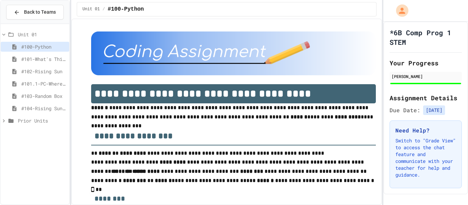
click at [60, 110] on span "#104-Rising Sun Plus" at bounding box center [43, 108] width 45 height 7
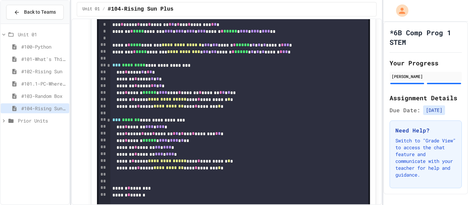
scroll to position [896, 0]
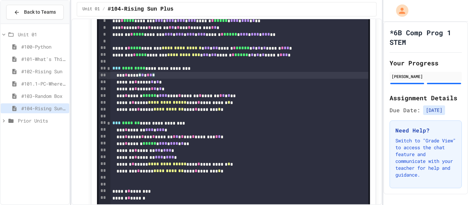
click at [251, 79] on div "*** * **** * * * * * *" at bounding box center [239, 75] width 258 height 7
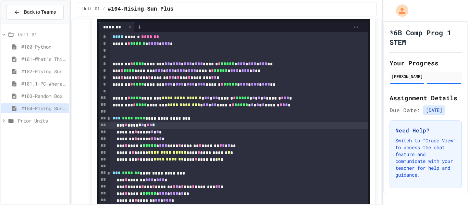
scroll to position [844, 0]
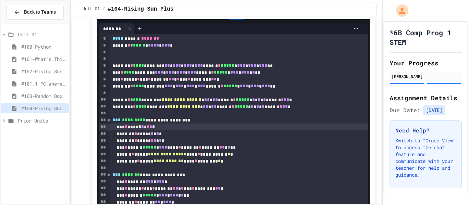
click at [309, 15] on div "Unit 01 / #104-Rising Sun Plus" at bounding box center [227, 9] width 300 height 14
click at [20, 35] on span "Unit 01" at bounding box center [42, 34] width 49 height 7
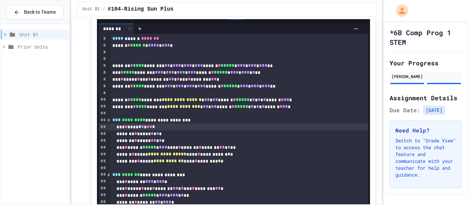
click at [20, 35] on span "Unit 01" at bounding box center [42, 34] width 47 height 7
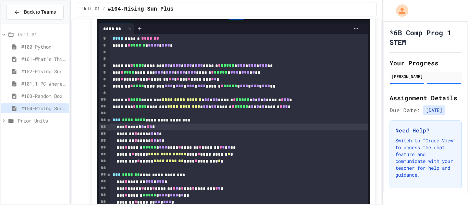
click at [25, 123] on span "Prior Units" at bounding box center [42, 120] width 49 height 7
click at [25, 122] on span "Prior Units" at bounding box center [42, 120] width 49 height 7
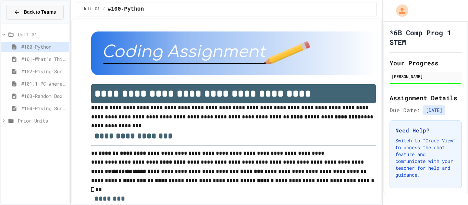
click at [24, 11] on span "Back to Teams" at bounding box center [40, 12] width 32 height 7
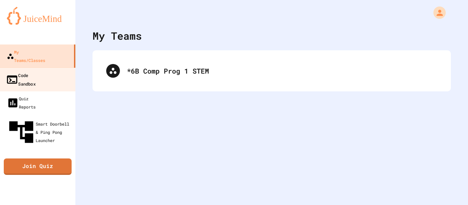
click at [50, 68] on link "Code Sandbox" at bounding box center [38, 80] width 78 height 24
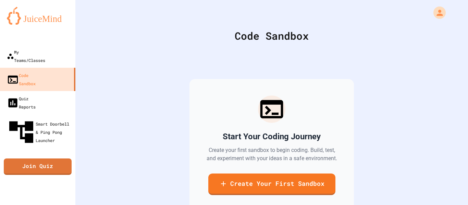
scroll to position [12, 0]
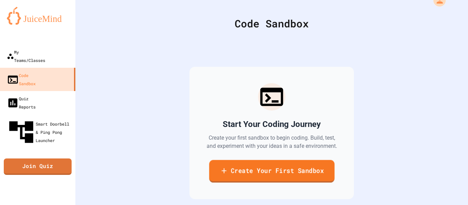
click at [268, 164] on link "Create Your First Sandbox" at bounding box center [272, 171] width 126 height 23
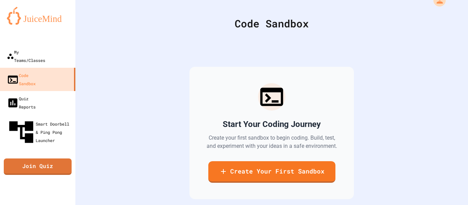
scroll to position [26, 0]
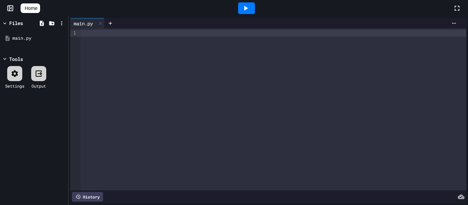
click at [259, 88] on div at bounding box center [274, 109] width 386 height 162
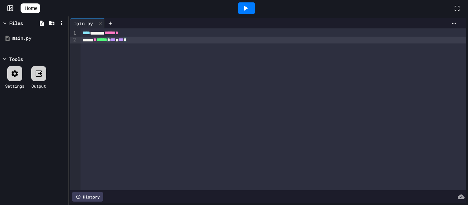
click at [139, 33] on div "**** ****** ****** *" at bounding box center [274, 33] width 386 height 7
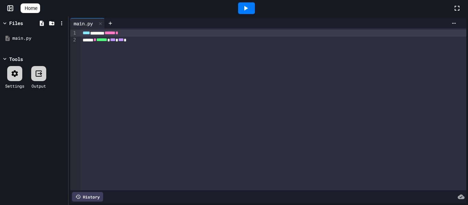
click at [133, 59] on div "**** ****** ****** * ****** * ****** * *** * *** *" at bounding box center [274, 109] width 386 height 162
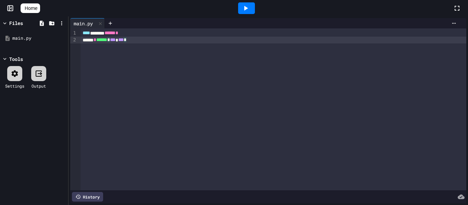
click at [123, 53] on div "**** ****** ****** * ****** * ****** * *** * *** *" at bounding box center [274, 109] width 386 height 162
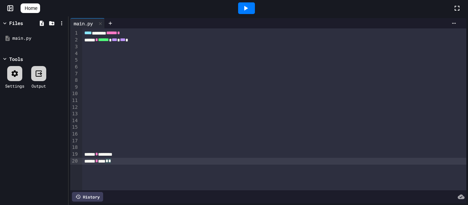
click at [137, 52] on div at bounding box center [274, 53] width 385 height 7
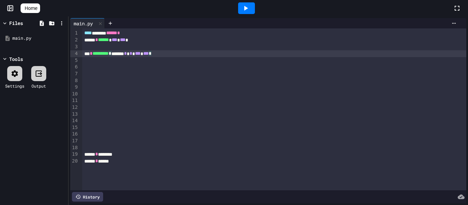
click at [152, 54] on span "*" at bounding box center [150, 53] width 3 height 5
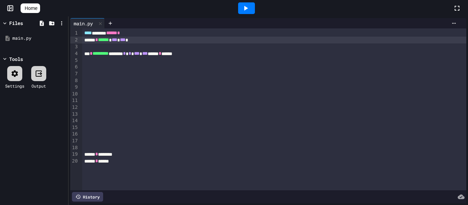
click at [91, 44] on div at bounding box center [274, 47] width 385 height 7
click at [141, 30] on div "**** ****** ****** *" at bounding box center [274, 33] width 385 height 7
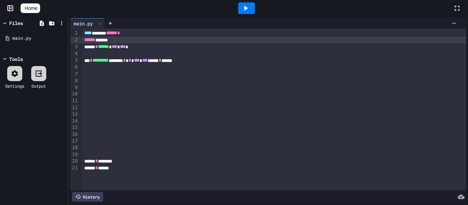
click at [121, 53] on div at bounding box center [274, 53] width 385 height 7
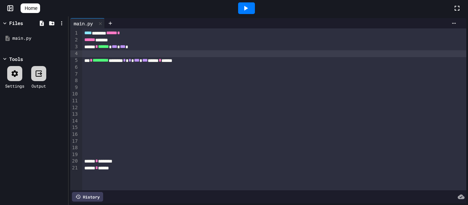
click at [201, 62] on div "*** * ********* ******** * * * * *** * *** ****** * ******" at bounding box center [274, 60] width 385 height 7
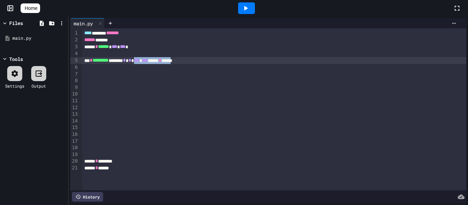
drag, startPoint x: 205, startPoint y: 62, endPoint x: 154, endPoint y: 62, distance: 50.8
click at [154, 62] on div "*** * ********* ******** * * * * *** * *** ****** * ******" at bounding box center [274, 60] width 385 height 7
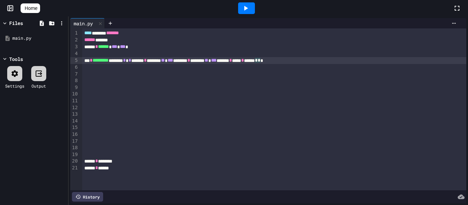
click at [246, 7] on icon at bounding box center [246, 8] width 8 height 8
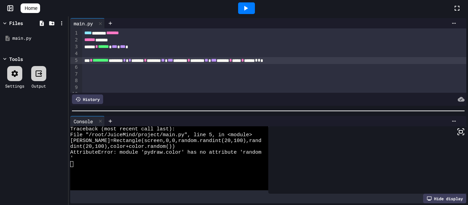
click at [296, 62] on div "*** * ********* ******** * * * ******* * ******** ** * *** ******** * ******** …" at bounding box center [274, 60] width 385 height 7
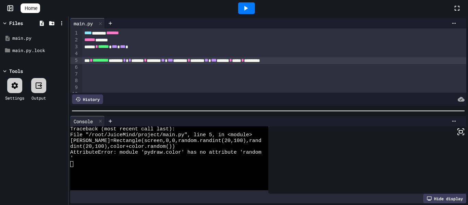
click at [249, 13] on div at bounding box center [246, 8] width 17 height 12
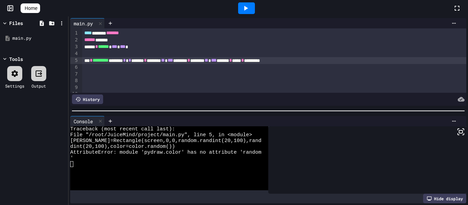
click at [297, 61] on div "*** * ********* ******** * * * ******* * ******** ** * *** ******** * ******** …" at bounding box center [274, 60] width 385 height 7
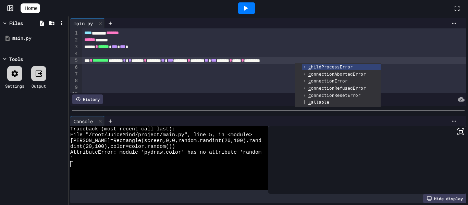
click at [246, 10] on icon at bounding box center [246, 8] width 8 height 8
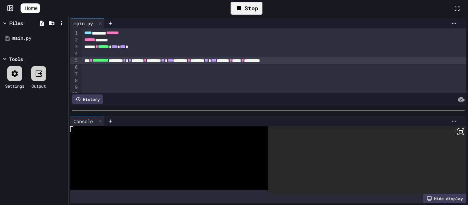
click at [243, 10] on icon at bounding box center [239, 8] width 8 height 8
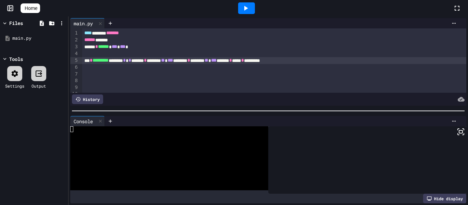
click at [254, 14] on div at bounding box center [247, 8] width 24 height 19
click at [249, 5] on icon at bounding box center [246, 8] width 8 height 8
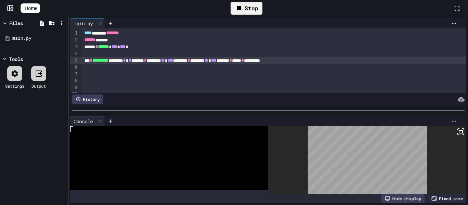
click at [246, 14] on div "Stop" at bounding box center [247, 8] width 32 height 13
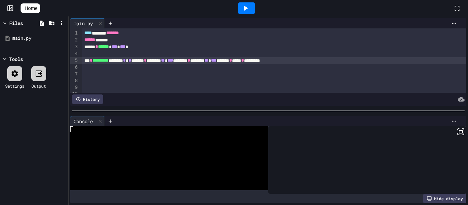
click at [246, 12] on icon at bounding box center [246, 8] width 8 height 8
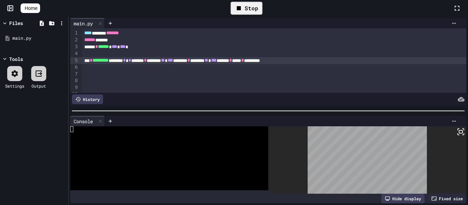
click at [166, 69] on div at bounding box center [274, 67] width 385 height 7
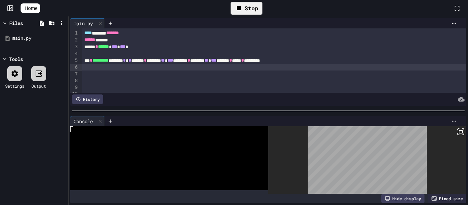
click at [248, 5] on div "Stop" at bounding box center [247, 8] width 32 height 13
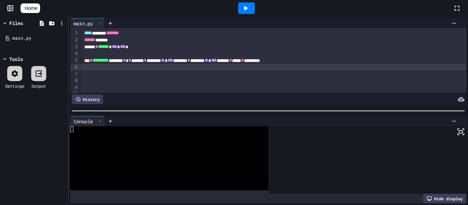
click at [100, 75] on div at bounding box center [274, 74] width 385 height 7
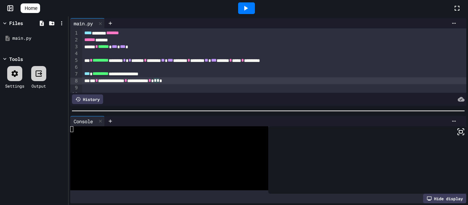
click at [250, 9] on icon at bounding box center [246, 8] width 8 height 8
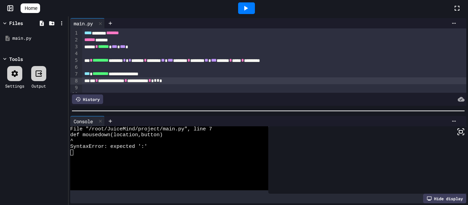
click at [173, 74] on div "**********" at bounding box center [274, 74] width 385 height 7
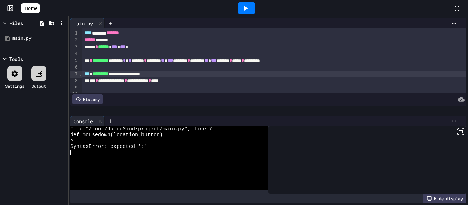
click at [254, 7] on div at bounding box center [246, 8] width 17 height 12
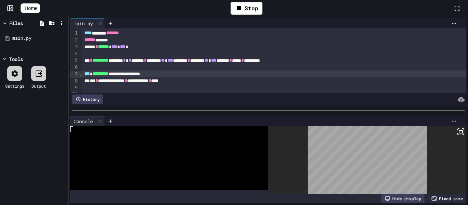
click at [143, 87] on div at bounding box center [274, 87] width 385 height 7
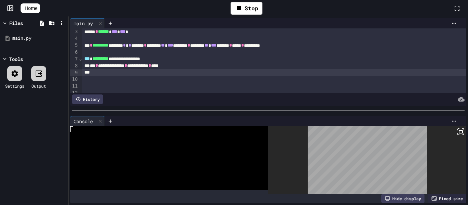
scroll to position [14, 0]
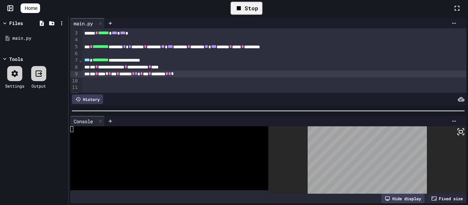
click at [250, 8] on div "Stop" at bounding box center [247, 8] width 32 height 13
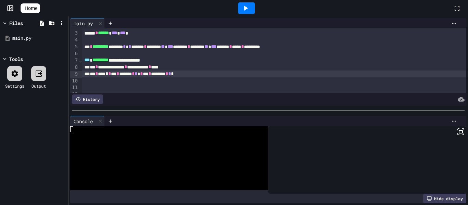
click at [248, 8] on icon at bounding box center [246, 8] width 4 height 5
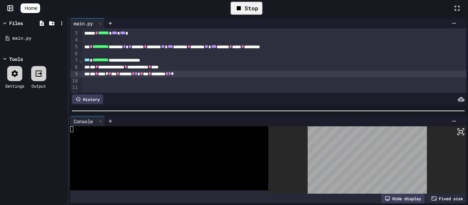
click at [117, 84] on div at bounding box center [274, 80] width 385 height 7
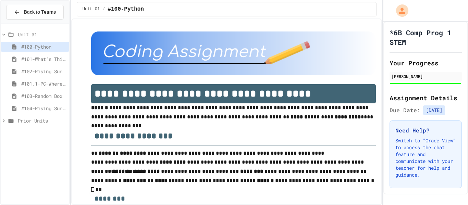
click at [34, 108] on span "#104-Rising Sun Plus" at bounding box center [43, 108] width 45 height 7
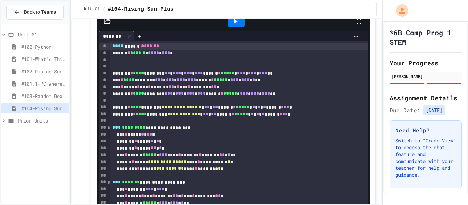
scroll to position [836, 0]
click at [32, 95] on span "#103-Random Box" at bounding box center [43, 96] width 45 height 7
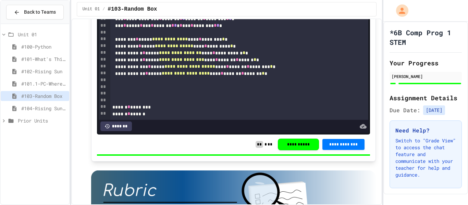
scroll to position [3030, 0]
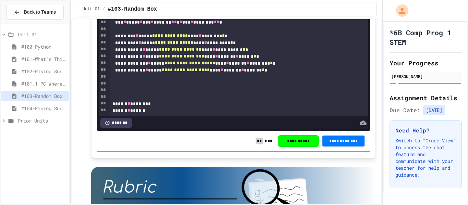
click at [47, 107] on span "#104-Rising Sun Plus" at bounding box center [43, 108] width 45 height 7
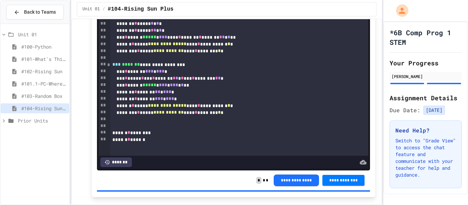
scroll to position [953, 0]
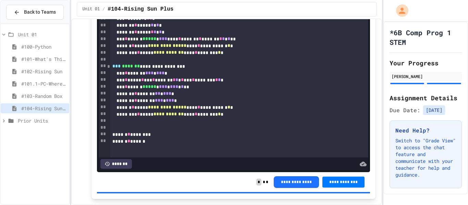
click at [41, 96] on span "#103-Random Box" at bounding box center [43, 96] width 45 height 7
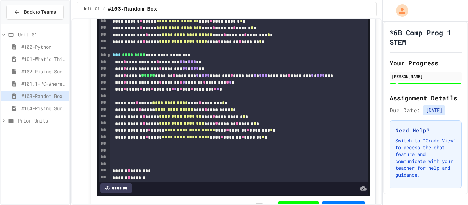
scroll to position [72, 0]
